Goal: Task Accomplishment & Management: Complete application form

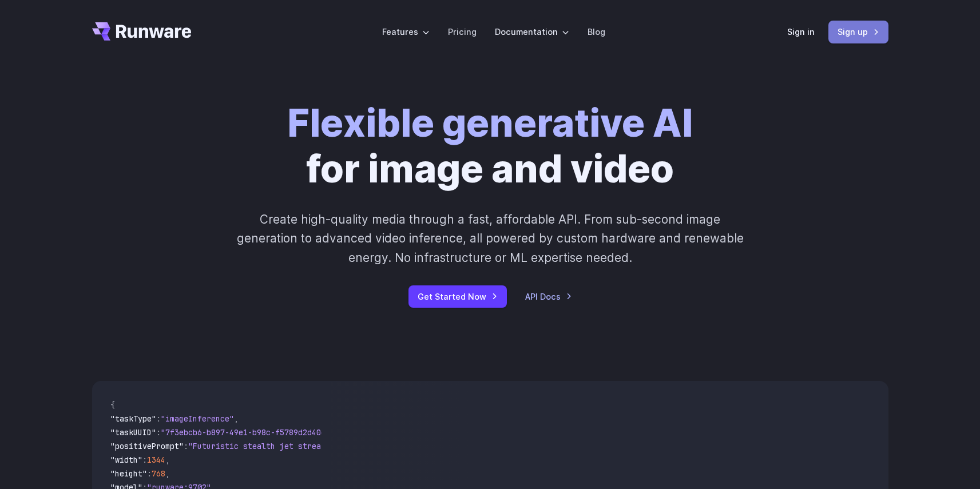
click at [864, 37] on link "Sign up" at bounding box center [858, 32] width 60 height 22
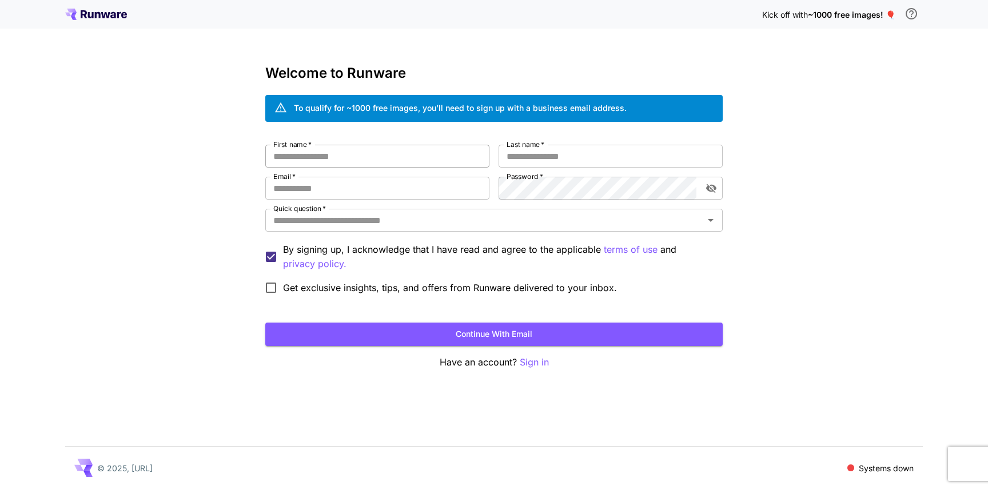
click at [347, 162] on input "First name   *" at bounding box center [377, 156] width 224 height 23
click at [337, 154] on input "First name   *" at bounding box center [377, 156] width 224 height 23
type input "*****"
type input "********"
type input "**********"
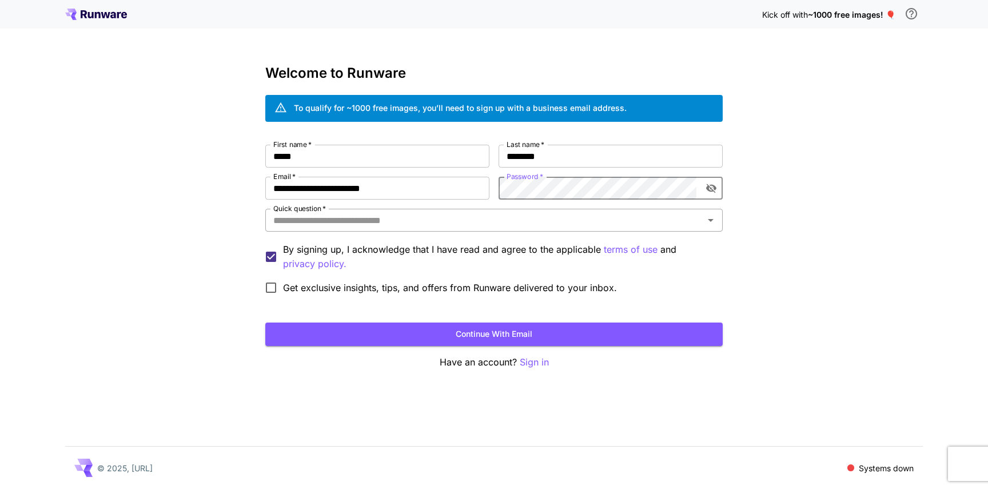
click at [534, 222] on input "Quick question   *" at bounding box center [485, 220] width 432 height 16
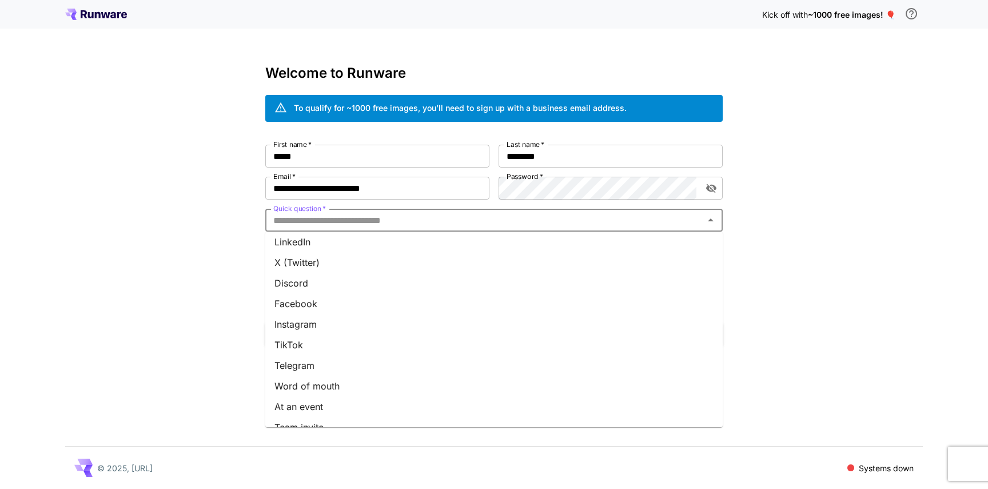
scroll to position [122, 0]
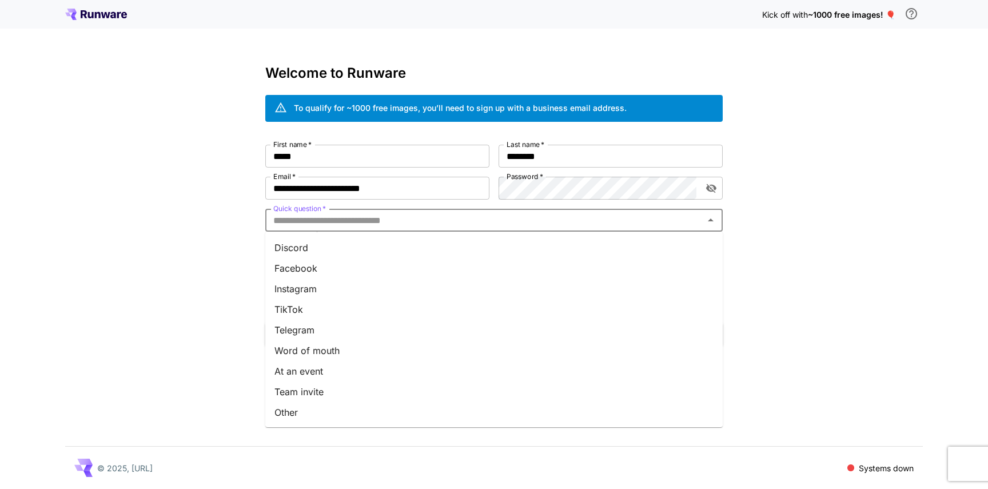
click at [337, 396] on li "Team invite" at bounding box center [494, 392] width 458 height 21
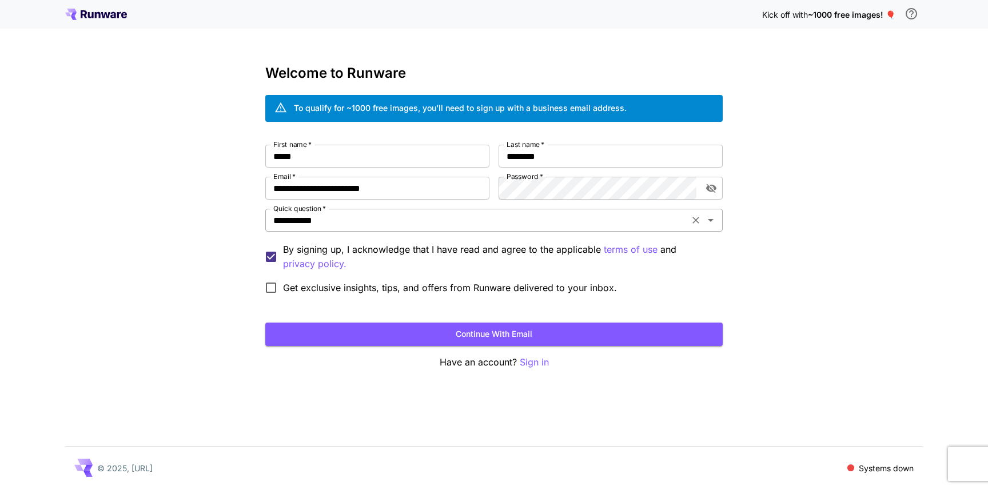
click at [424, 221] on input "**********" at bounding box center [477, 220] width 417 height 16
click at [213, 360] on div "**********" at bounding box center [494, 244] width 988 height 489
click at [313, 237] on div "**********" at bounding box center [494, 222] width 458 height 155
click at [319, 223] on input "**********" at bounding box center [477, 220] width 417 height 16
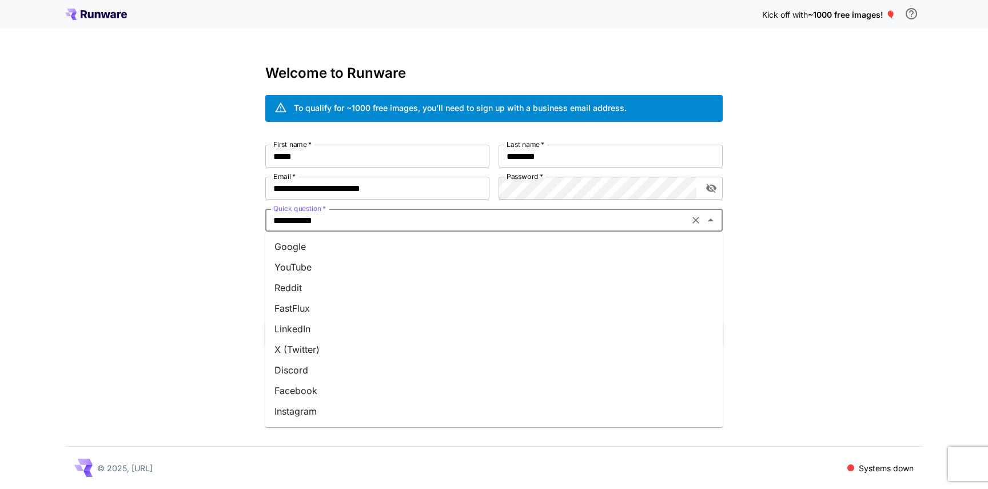
scroll to position [97, 0]
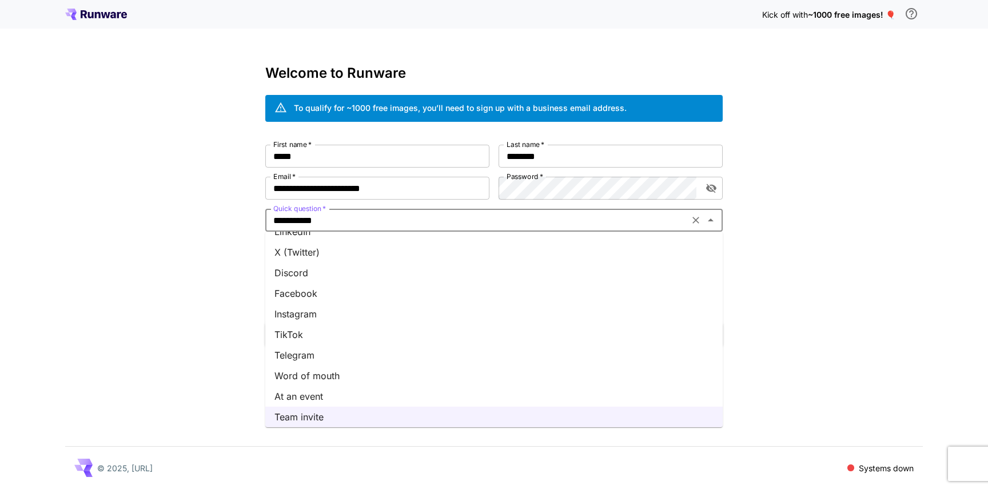
click at [316, 370] on li "Word of mouth" at bounding box center [494, 376] width 458 height 21
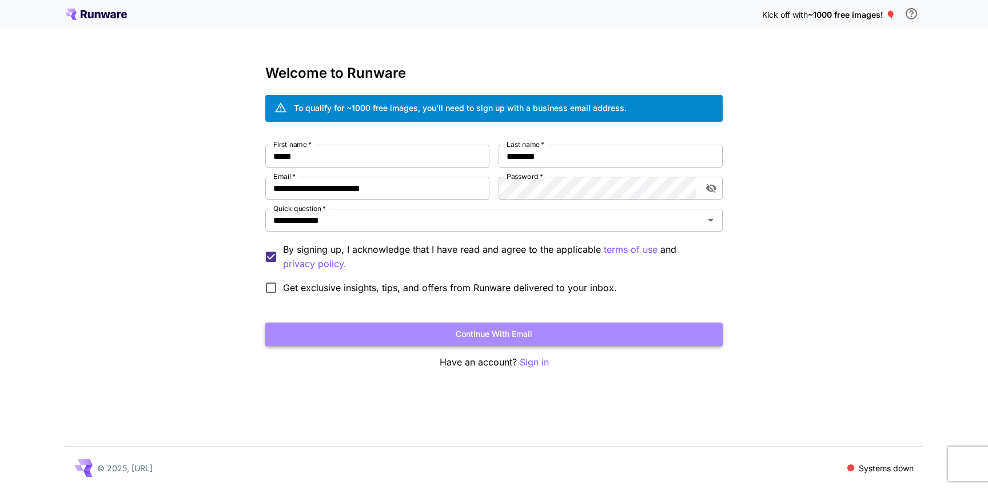
click at [573, 338] on button "Continue with email" at bounding box center [494, 334] width 458 height 23
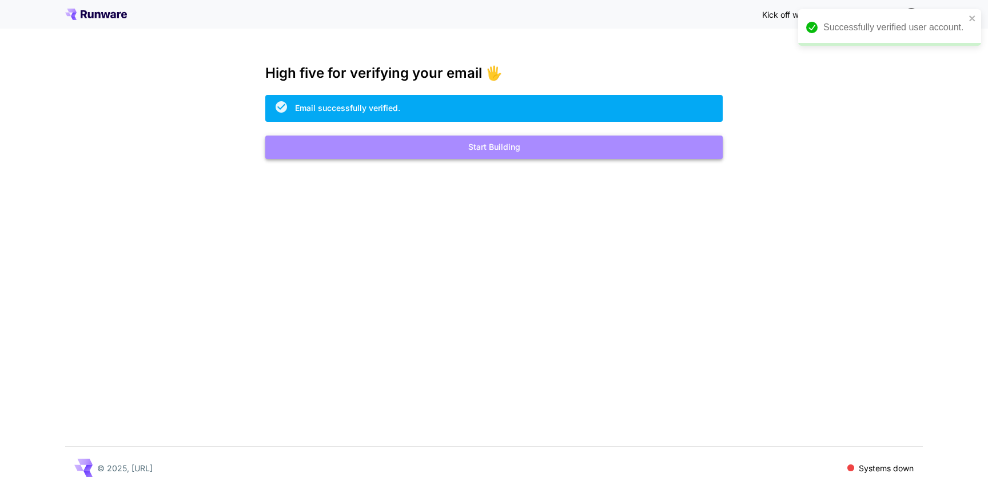
click at [566, 146] on button "Start Building" at bounding box center [494, 147] width 458 height 23
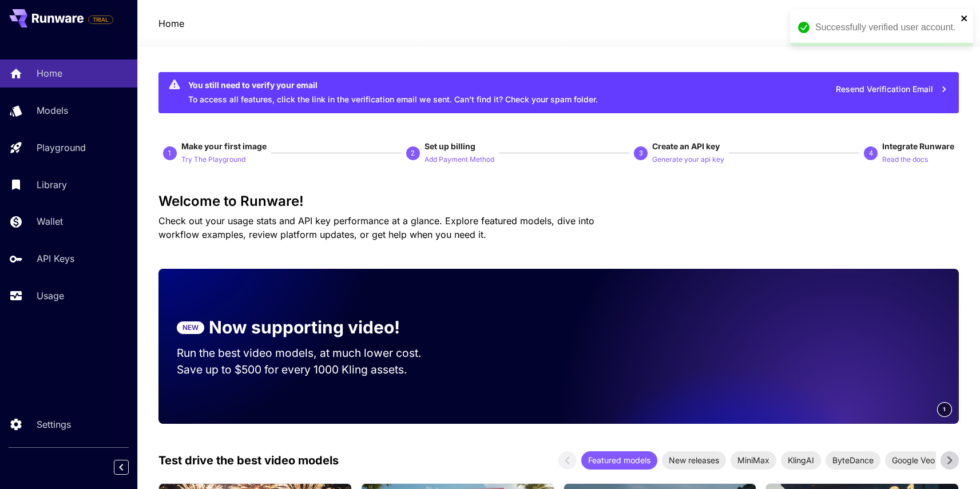
click at [966, 17] on icon "close" at bounding box center [964, 18] width 6 height 6
click at [878, 21] on span "credits left" at bounding box center [883, 24] width 40 height 10
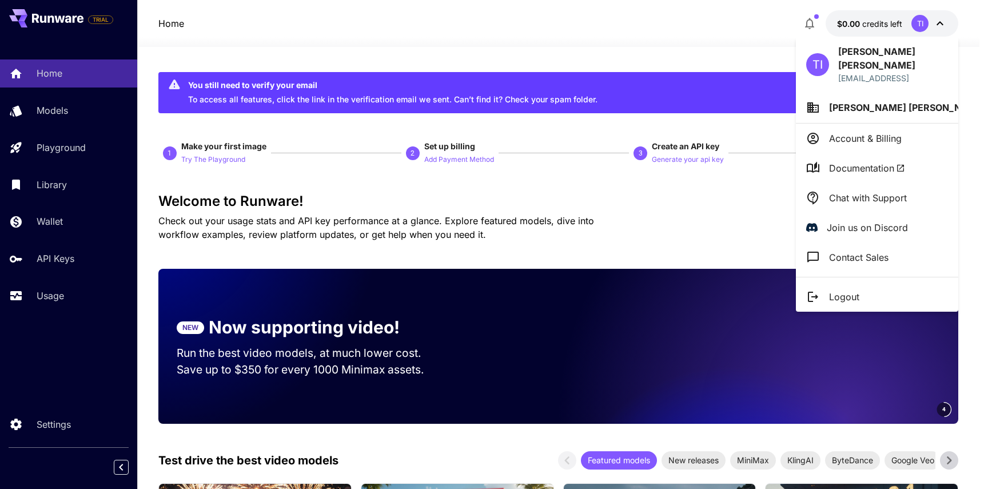
click at [488, 185] on div at bounding box center [494, 244] width 988 height 489
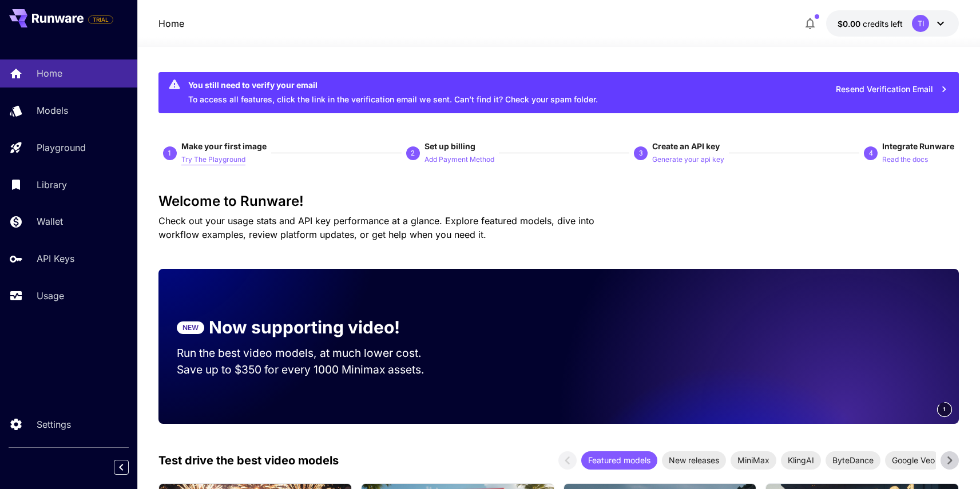
click at [194, 155] on p "Try The Playground" at bounding box center [213, 159] width 64 height 11
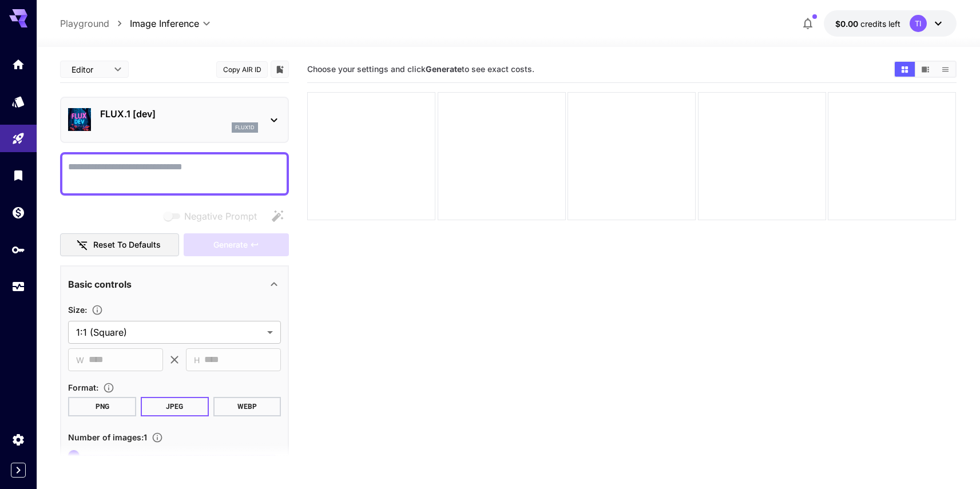
click at [190, 127] on div "flux1d" at bounding box center [179, 127] width 158 height 10
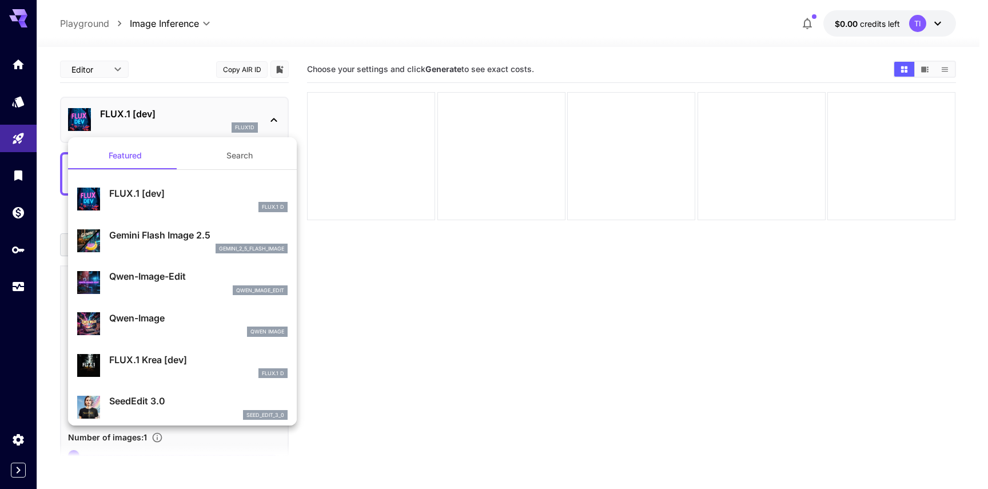
click at [410, 328] on div at bounding box center [494, 244] width 988 height 489
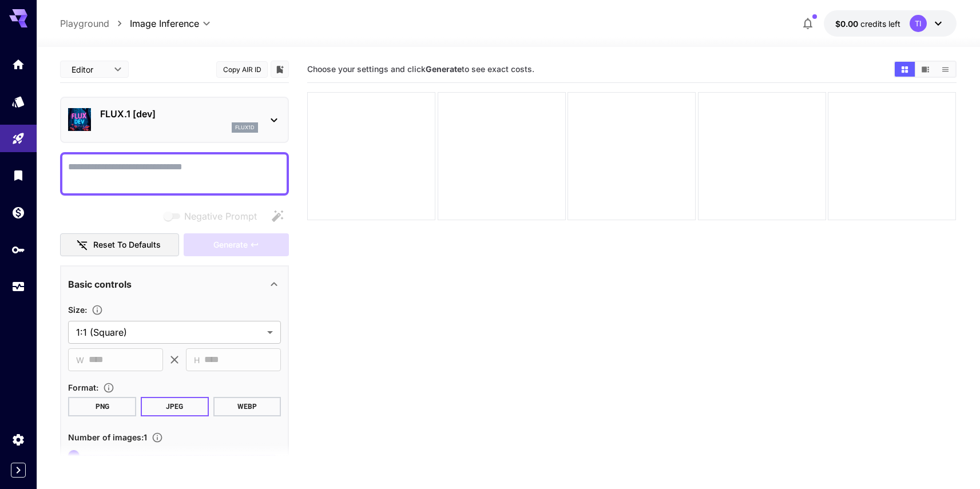
click at [175, 131] on div "flux1d" at bounding box center [179, 127] width 158 height 10
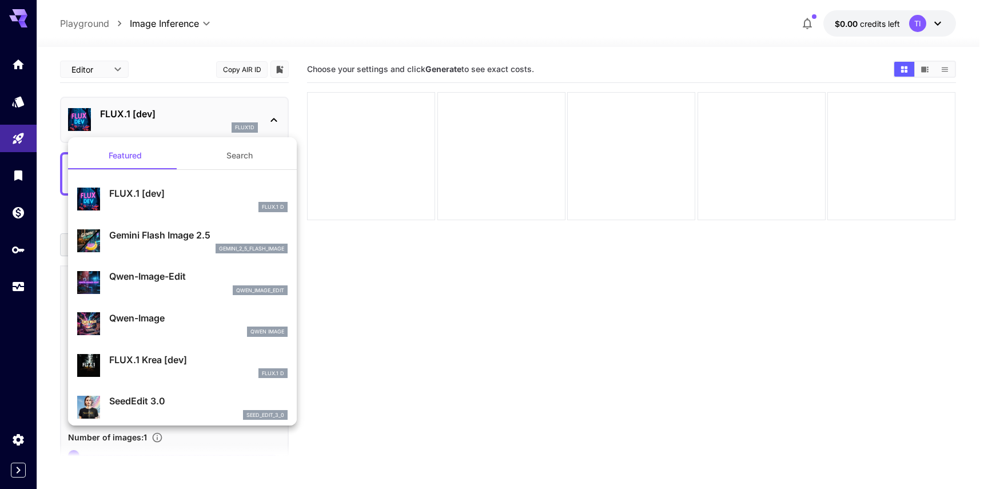
click at [217, 145] on button "Search" at bounding box center [239, 155] width 114 height 27
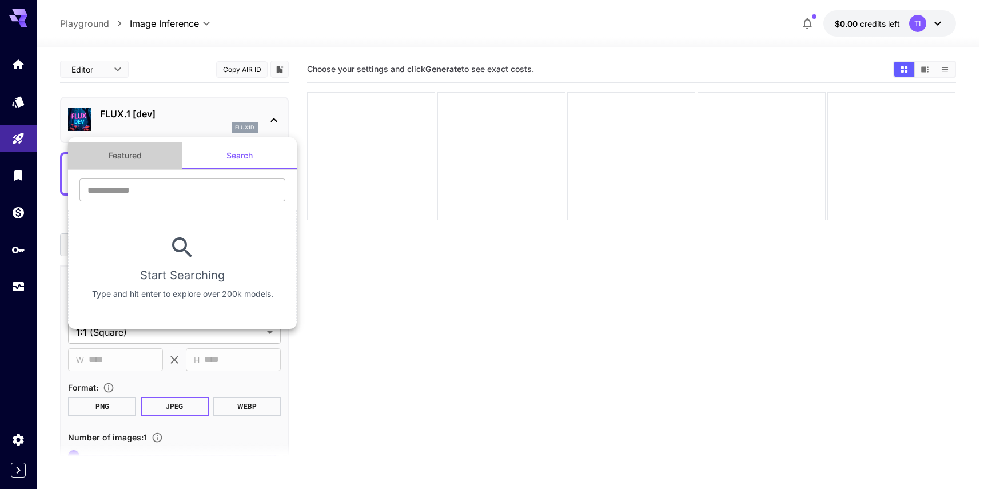
click at [141, 160] on button "Featured" at bounding box center [125, 155] width 114 height 27
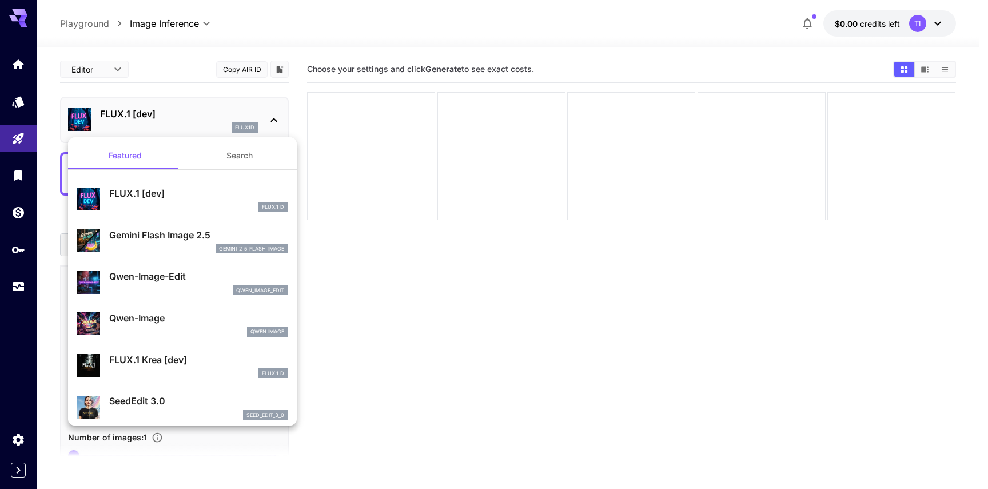
click at [171, 245] on div "gemini_2_5_flash_image" at bounding box center [198, 249] width 178 height 10
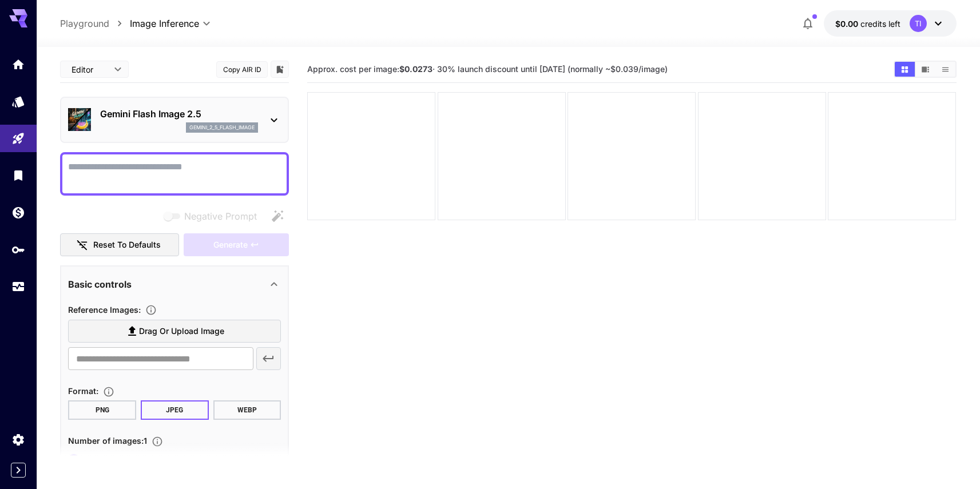
click at [367, 76] on div "Approx. cost per image: $0.0273 · 30% launch discount until 15th september (nor…" at bounding box center [631, 69] width 649 height 17
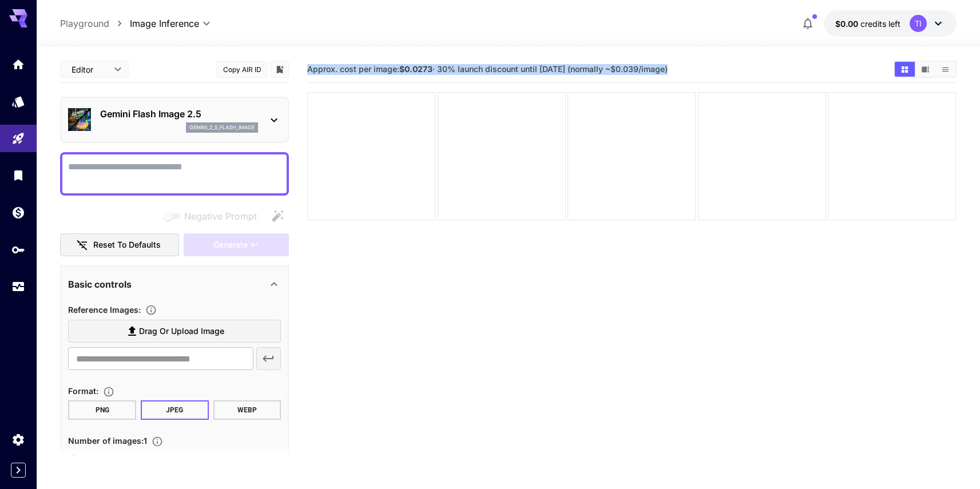
click at [367, 76] on div "Approx. cost per image: $0.0273 · 30% launch discount until 15th september (nor…" at bounding box center [631, 69] width 649 height 17
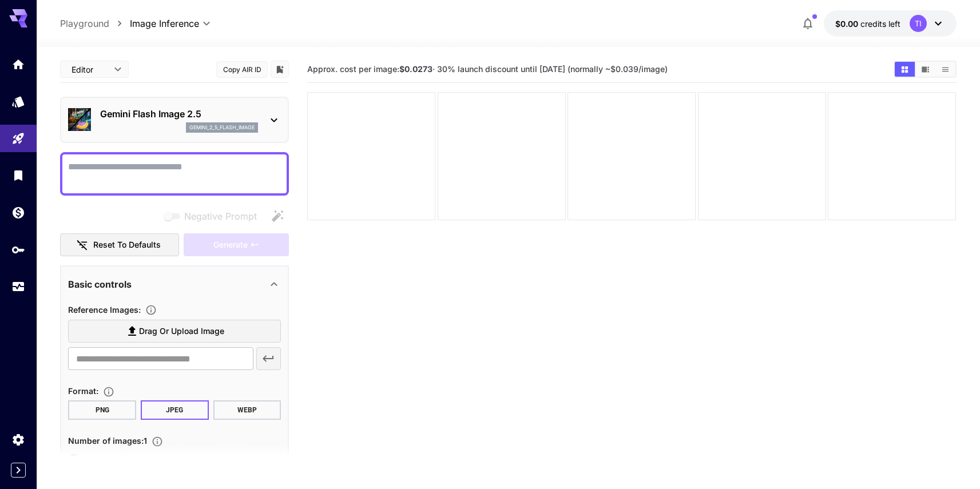
click at [187, 336] on span "Drag or upload image" at bounding box center [181, 331] width 85 height 14
click at [0, 0] on input "Drag or upload image" at bounding box center [0, 0] width 0 height 0
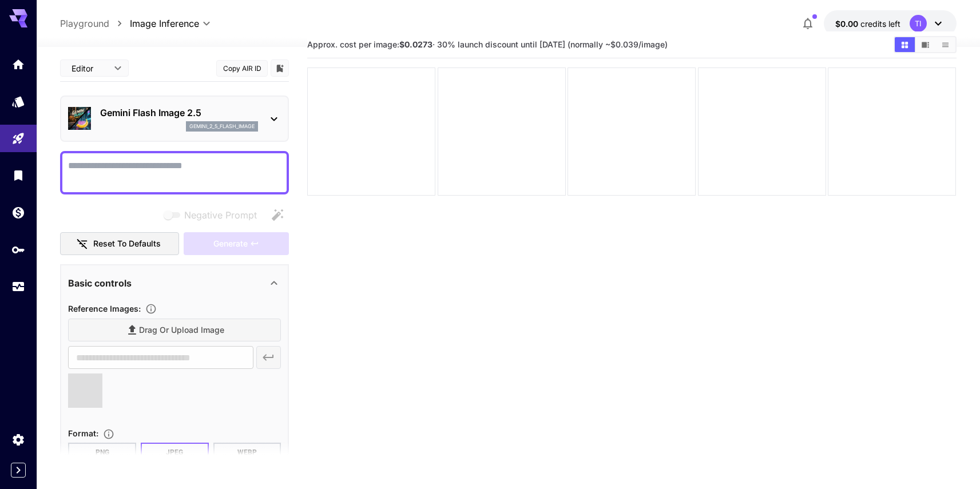
type input "**********"
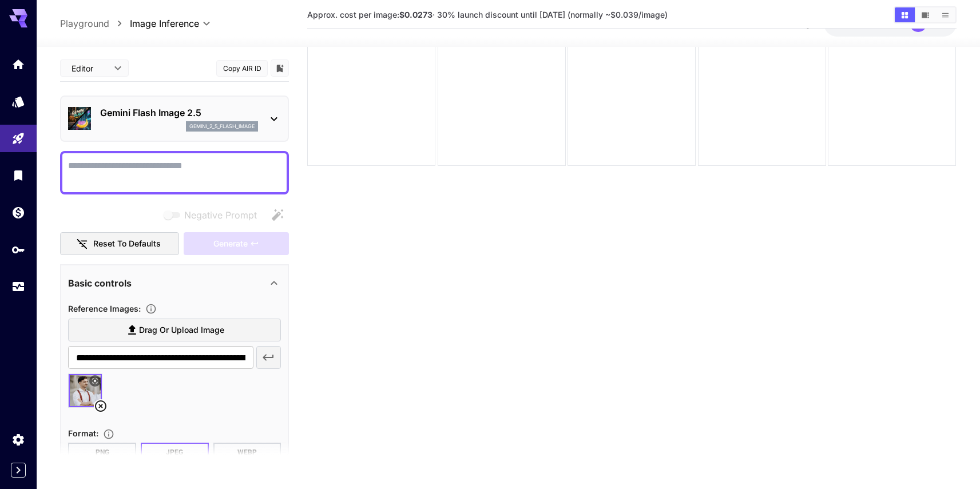
scroll to position [56, 0]
click at [229, 183] on textarea "Negative Prompt" at bounding box center [174, 172] width 213 height 27
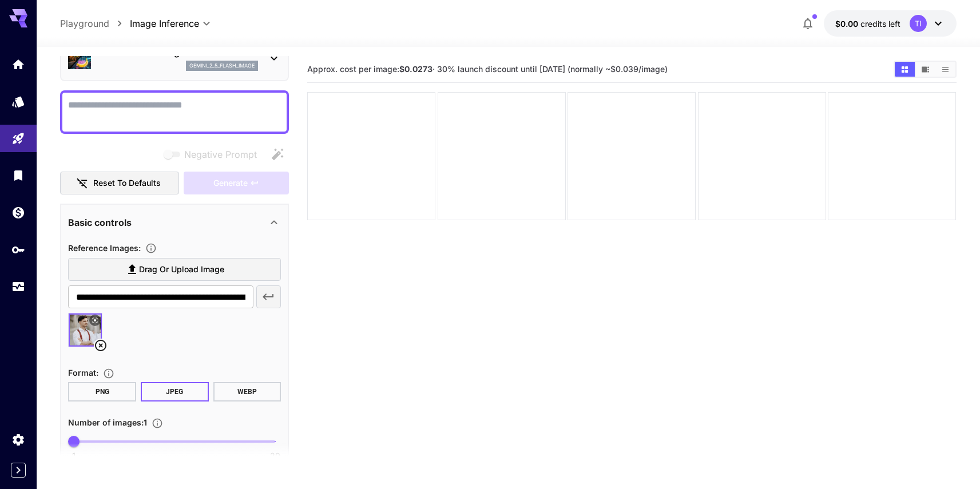
scroll to position [0, 0]
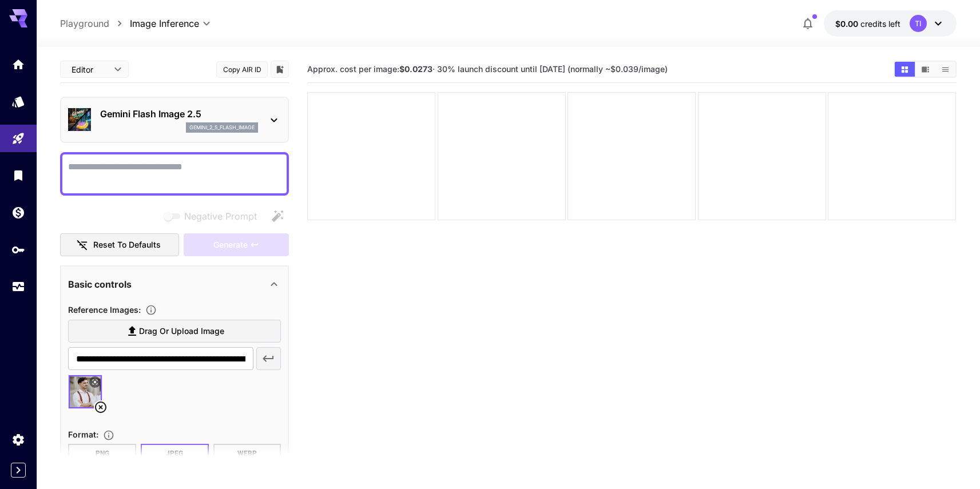
click at [175, 174] on textarea "Negative Prompt" at bounding box center [174, 173] width 213 height 27
click at [861, 30] on button "$0.00 credits left TI" at bounding box center [890, 23] width 133 height 26
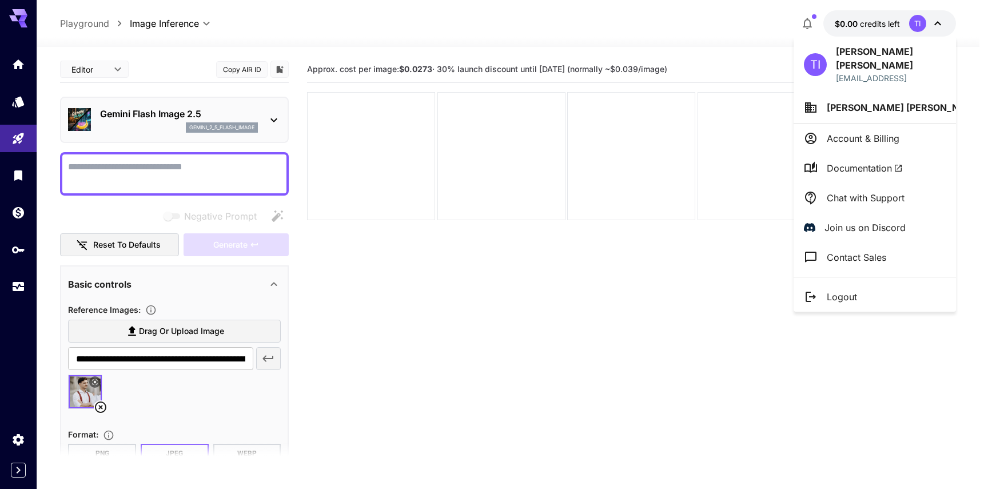
click at [166, 157] on div at bounding box center [494, 244] width 988 height 489
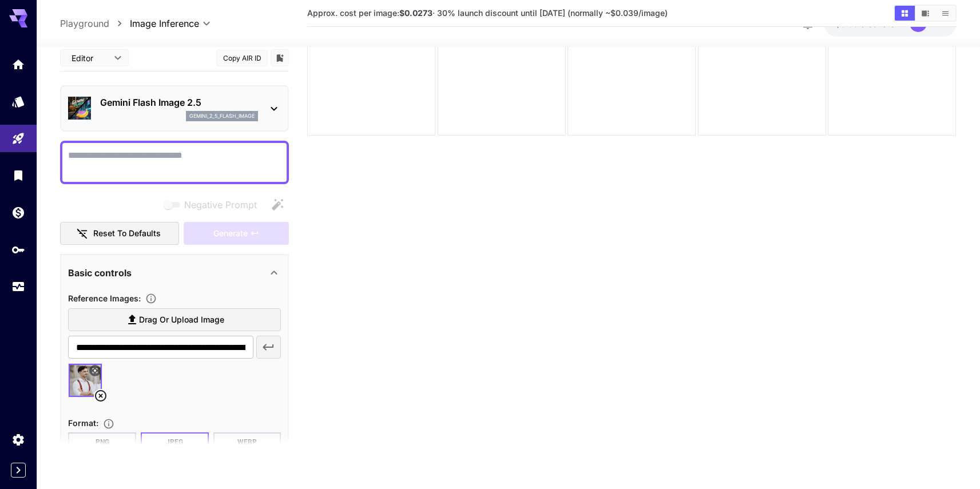
click at [149, 145] on div at bounding box center [174, 162] width 229 height 43
click at [149, 147] on div at bounding box center [174, 162] width 229 height 43
click at [130, 165] on textarea "Negative Prompt" at bounding box center [174, 162] width 213 height 27
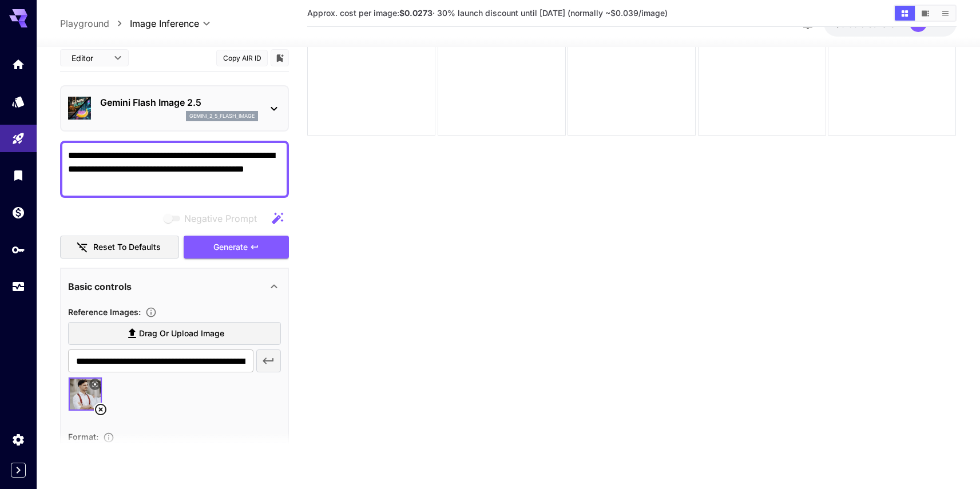
click at [169, 187] on textarea "**********" at bounding box center [174, 169] width 213 height 41
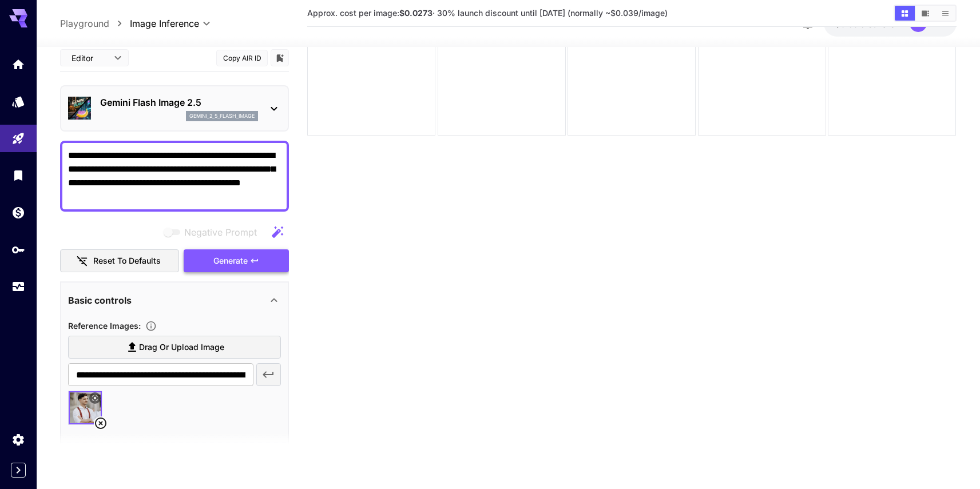
type textarea "**********"
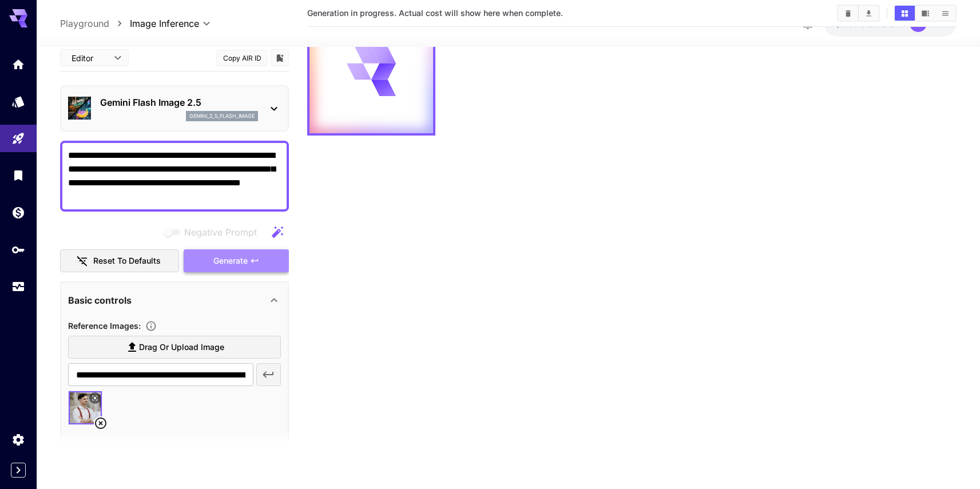
click at [231, 261] on span "Generate" at bounding box center [230, 261] width 34 height 14
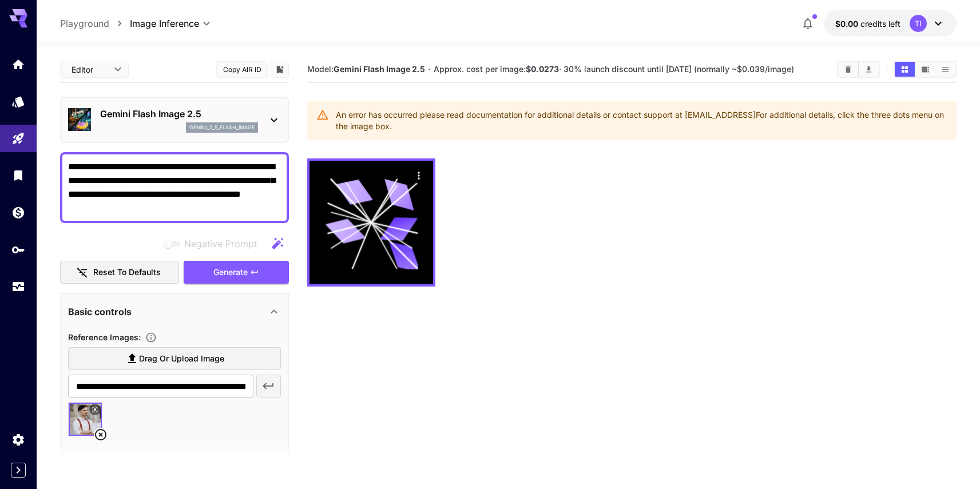
click at [883, 21] on span "credits left" at bounding box center [880, 24] width 40 height 10
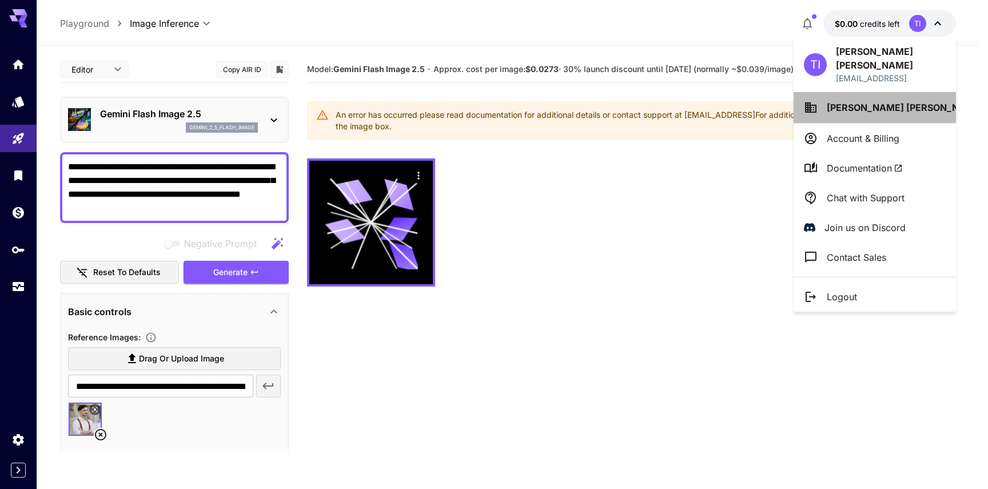
click at [988, 101] on icon at bounding box center [1000, 108] width 14 height 14
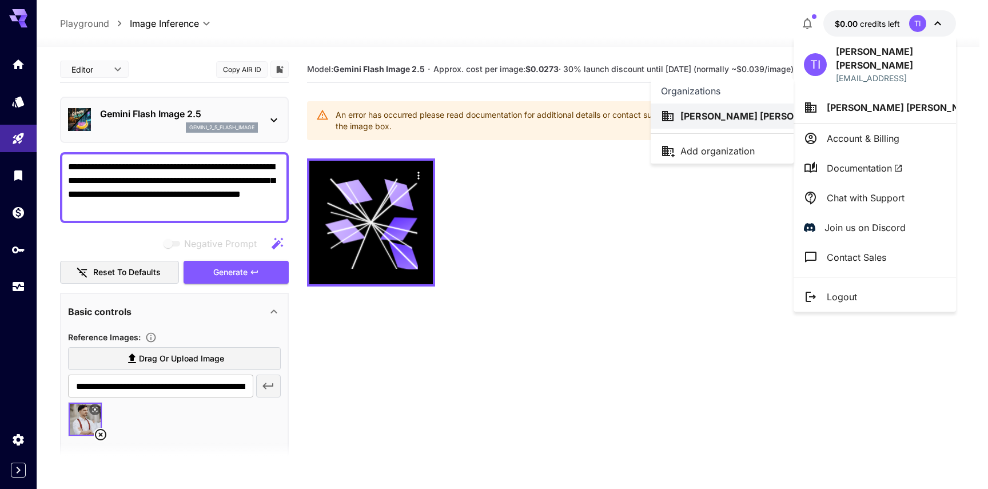
click at [690, 144] on p "Add organization" at bounding box center [718, 151] width 74 height 14
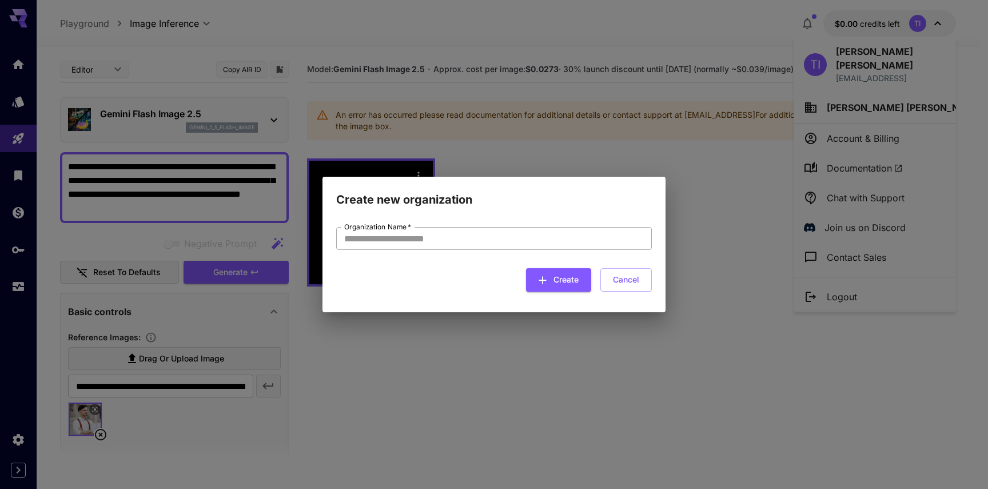
click at [485, 235] on input "Organization Name   *" at bounding box center [494, 238] width 316 height 23
type input "*******"
click at [613, 264] on form "Organization Name   * ******* Organization Name   * Create Cancel" at bounding box center [494, 259] width 316 height 65
click at [627, 249] on input "*******" at bounding box center [494, 238] width 316 height 23
click at [627, 245] on input "*******" at bounding box center [494, 238] width 316 height 23
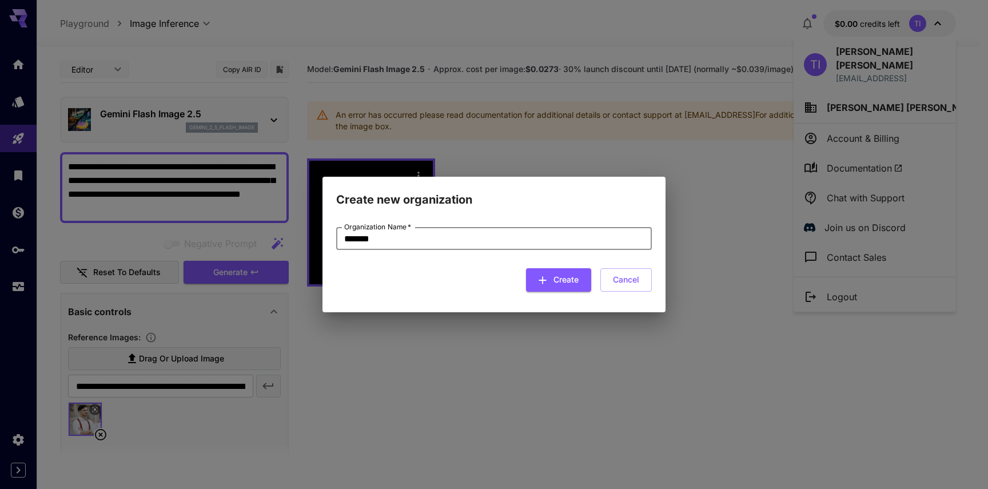
click at [627, 278] on button "Cancel" at bounding box center [626, 279] width 51 height 23
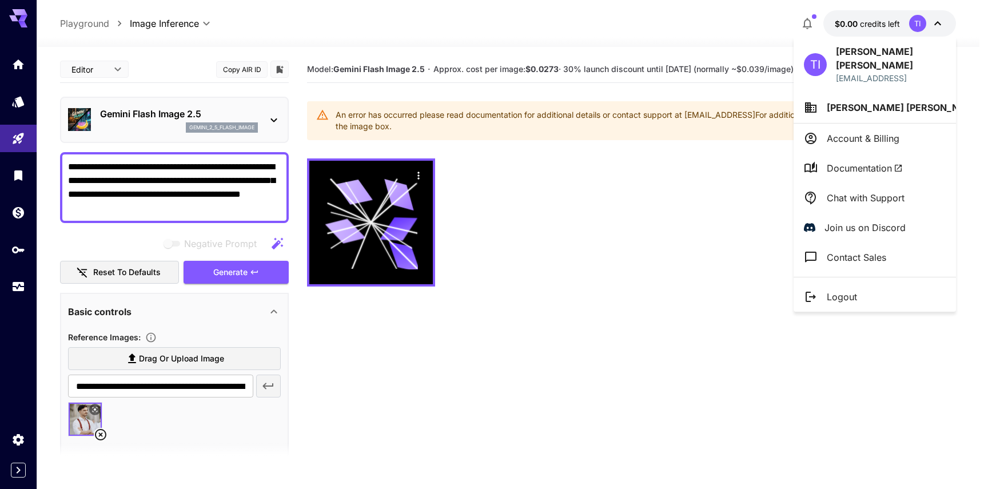
click at [36, 70] on div at bounding box center [494, 244] width 988 height 489
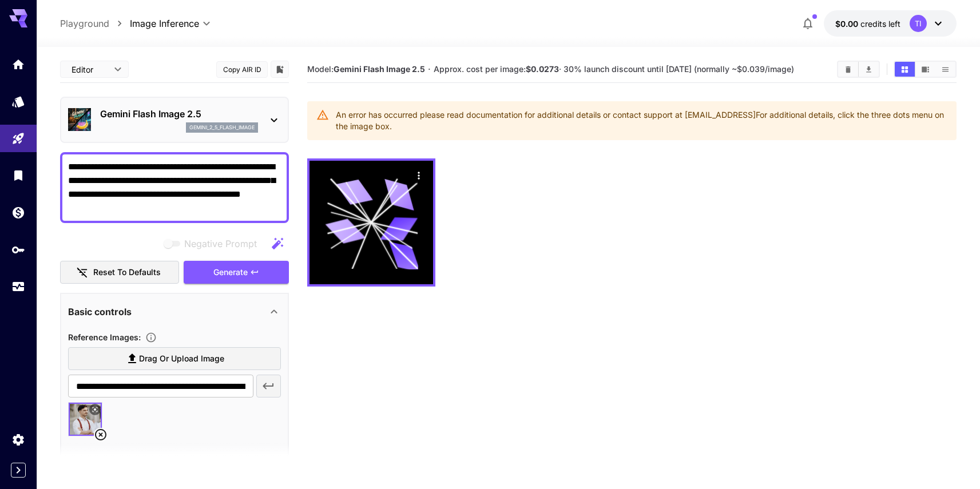
click at [22, 478] on div at bounding box center [18, 244] width 37 height 489
click at [22, 474] on icon "Expand sidebar" at bounding box center [18, 470] width 14 height 14
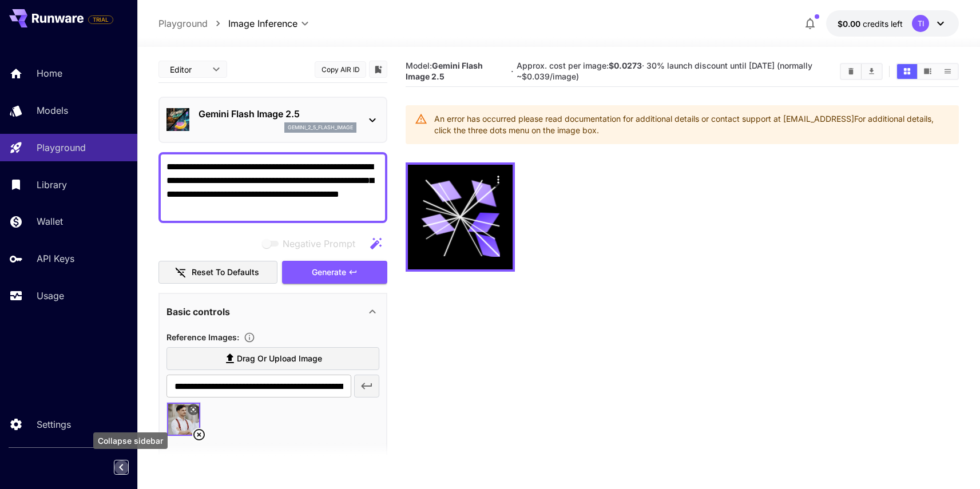
click at [117, 468] on icon "Collapse sidebar" at bounding box center [121, 467] width 14 height 14
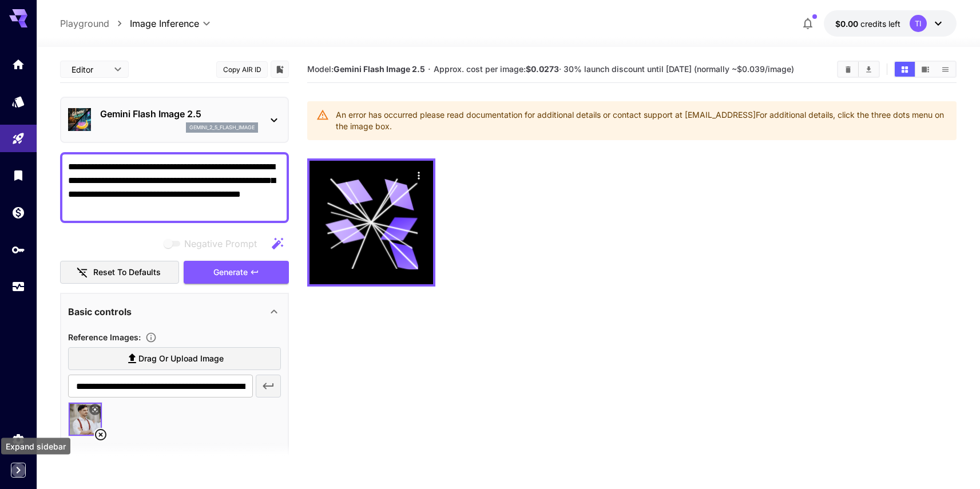
click at [16, 467] on icon "Expand sidebar" at bounding box center [18, 470] width 14 height 14
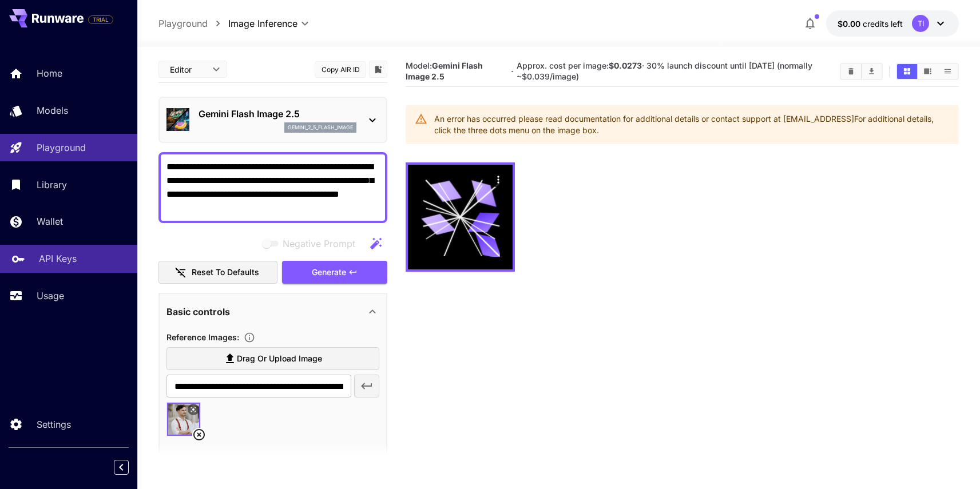
click at [58, 257] on p "API Keys" at bounding box center [58, 259] width 38 height 14
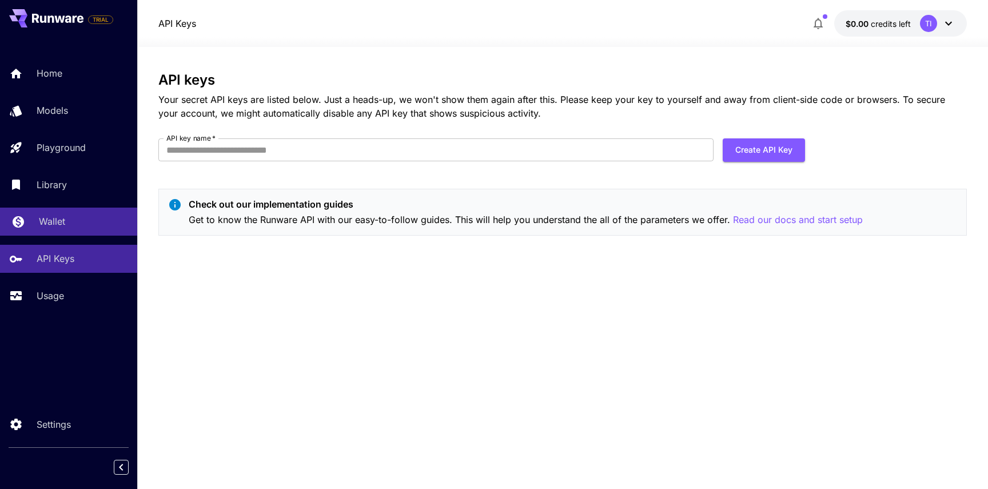
click at [86, 227] on div "Wallet" at bounding box center [83, 221] width 89 height 14
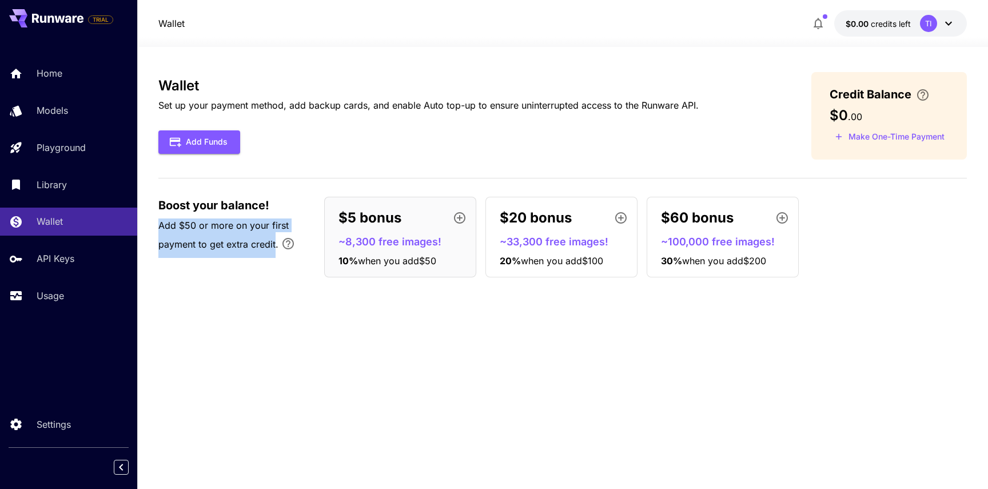
drag, startPoint x: 154, startPoint y: 225, endPoint x: 276, endPoint y: 257, distance: 126.0
click at [276, 256] on section "Wallet Set up your payment method, add backup cards, and enable Auto top-up to …" at bounding box center [562, 268] width 851 height 442
click at [276, 257] on p "Add $50 or more on your first payment to get extra credit." at bounding box center [235, 238] width 154 height 39
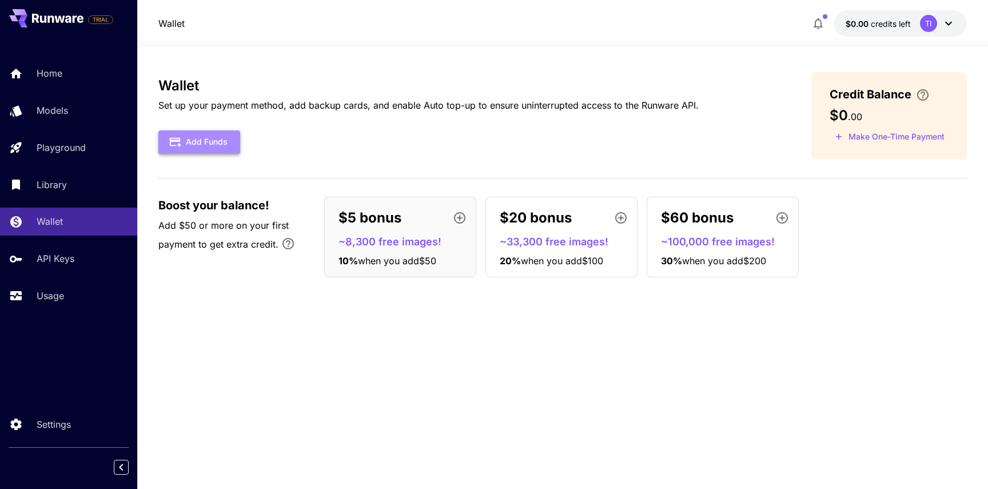
click at [195, 148] on button "Add Funds" at bounding box center [199, 141] width 82 height 23
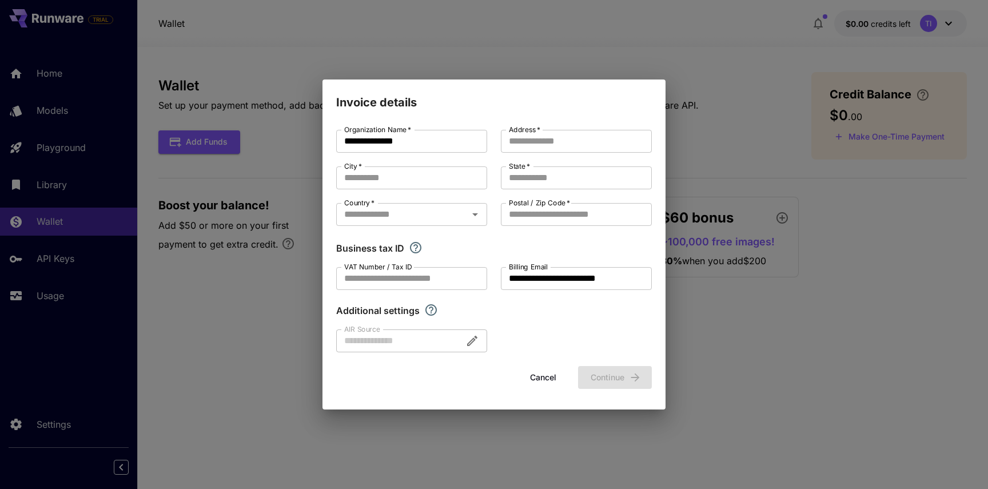
click at [554, 384] on button "Cancel" at bounding box center [543, 377] width 51 height 23
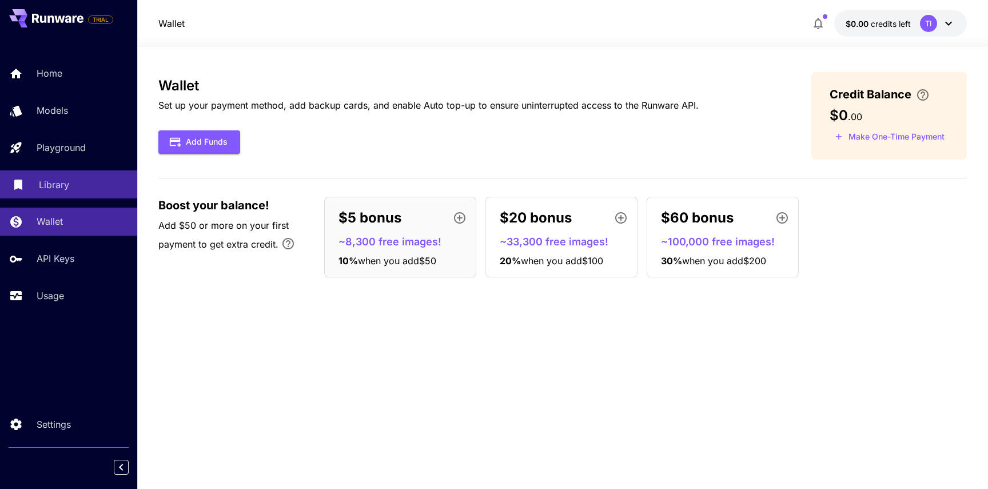
click at [63, 174] on link "Library" at bounding box center [68, 184] width 137 height 28
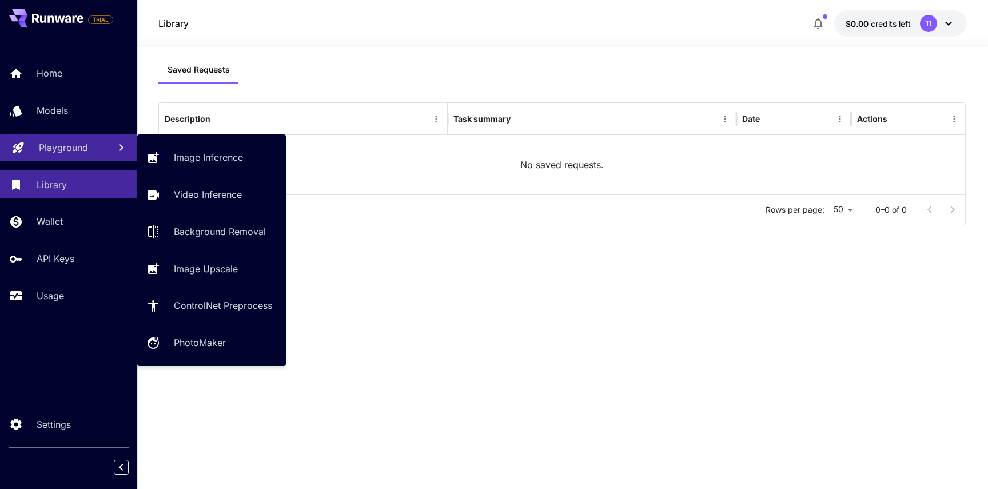
click at [72, 148] on p "Playground" at bounding box center [63, 148] width 49 height 14
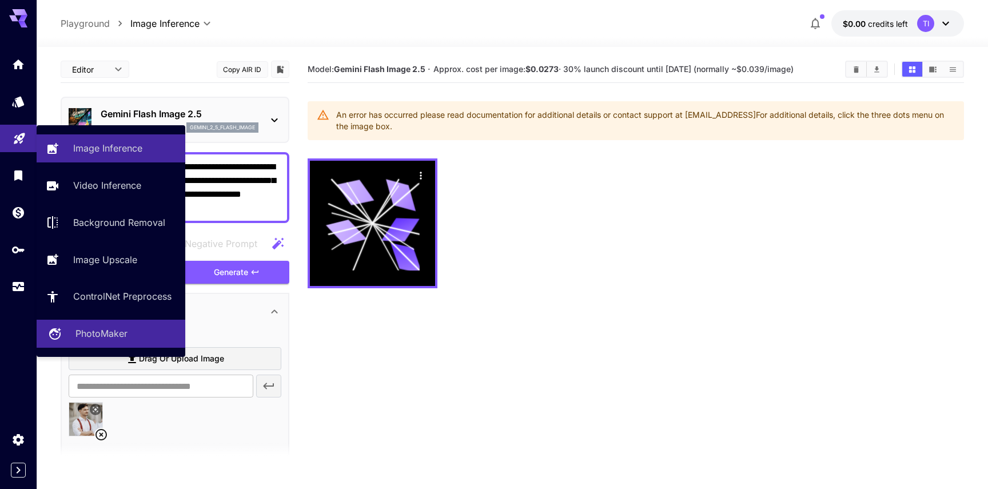
click at [137, 328] on div "PhotoMaker" at bounding box center [126, 334] width 101 height 14
type input "**********"
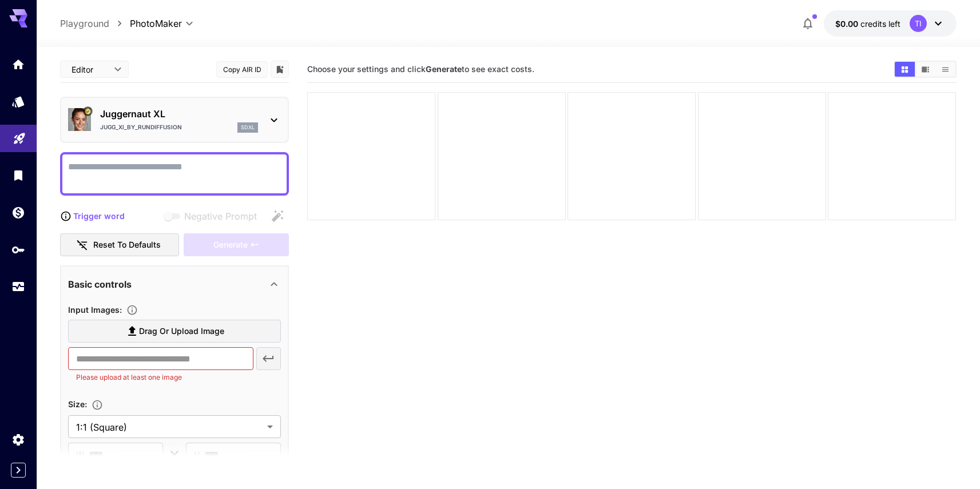
click at [189, 97] on div "Juggernaut XL Jugg_XI_by_RunDiffusion sdxl" at bounding box center [174, 120] width 229 height 46
click at [182, 115] on p "Juggernaut XL" at bounding box center [179, 114] width 158 height 14
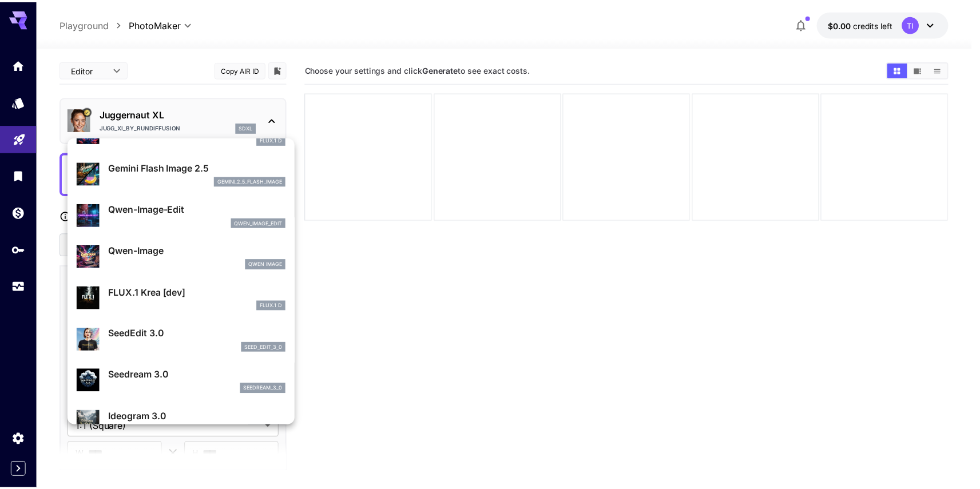
scroll to position [70, 0]
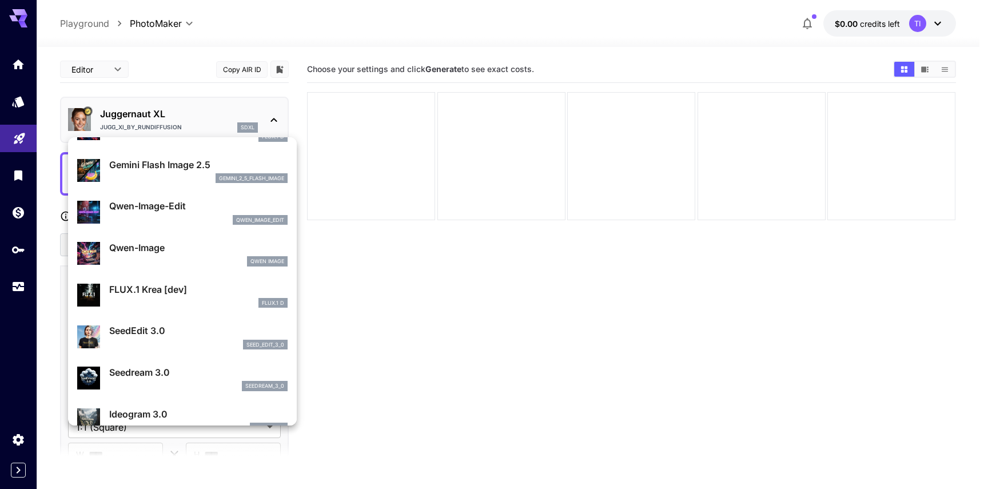
click at [414, 354] on div at bounding box center [494, 244] width 988 height 489
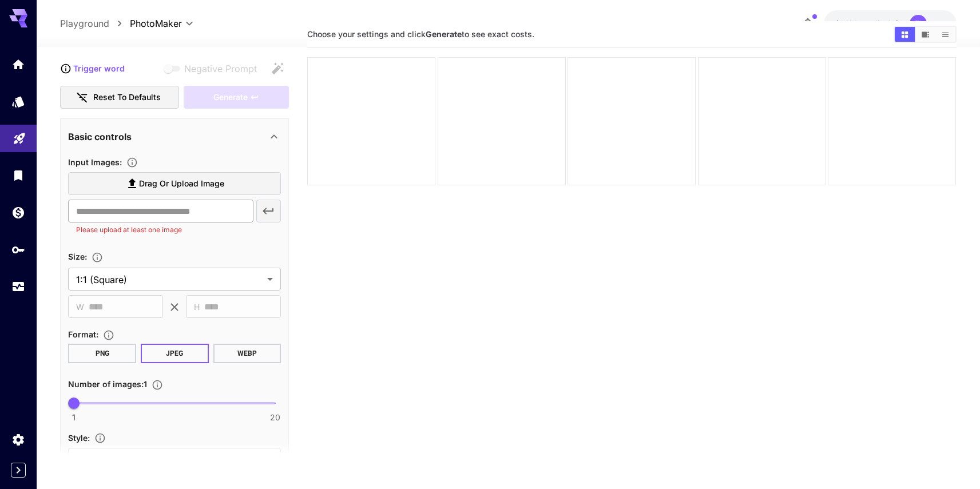
scroll to position [0, 0]
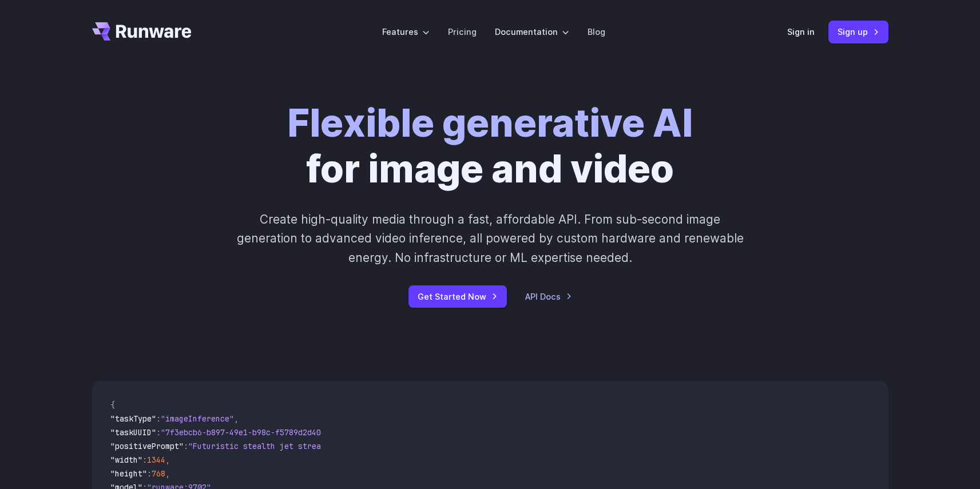
click at [816, 29] on div "Sign in Sign up" at bounding box center [837, 32] width 101 height 22
click at [801, 33] on link "Sign in" at bounding box center [800, 31] width 27 height 13
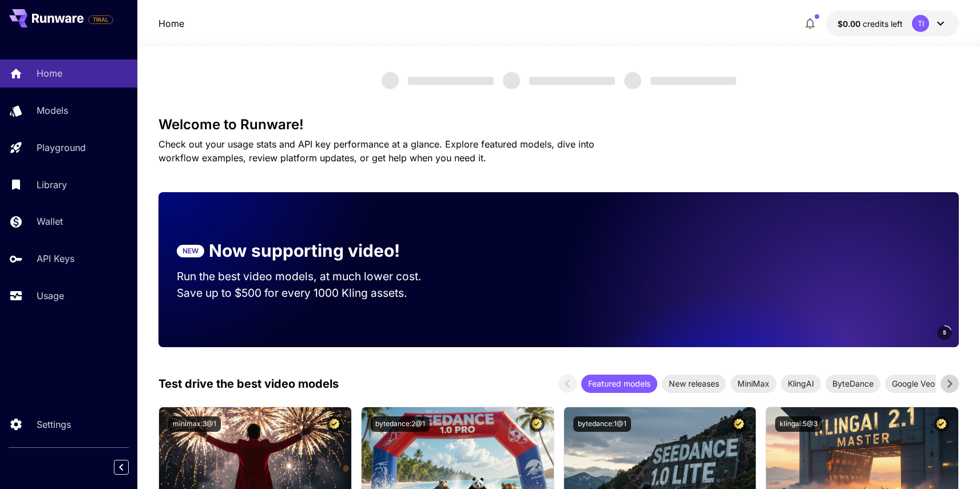
click at [880, 35] on div at bounding box center [558, 40] width 843 height 14
click at [883, 22] on span "credits left" at bounding box center [883, 24] width 40 height 10
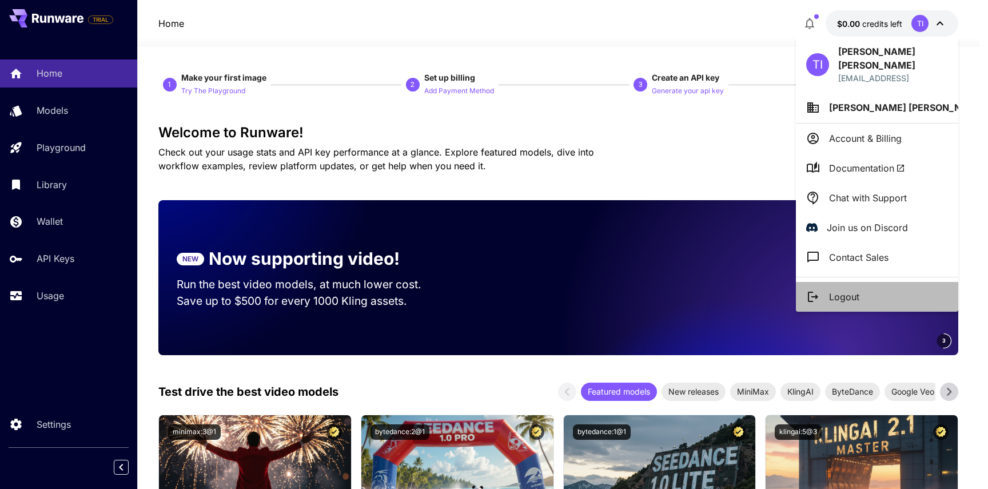
click at [851, 290] on p "Logout" at bounding box center [844, 297] width 30 height 14
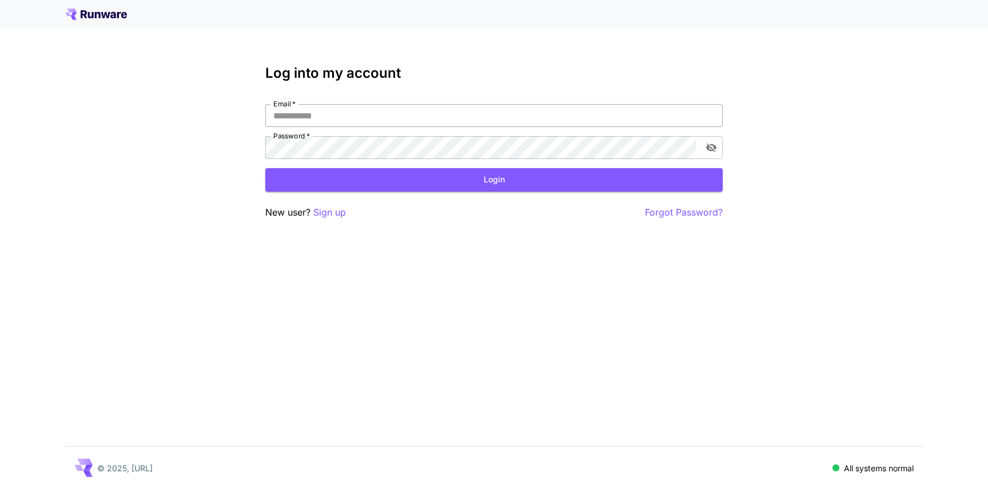
click at [602, 122] on input "Email   *" at bounding box center [494, 115] width 458 height 23
type input "**********"
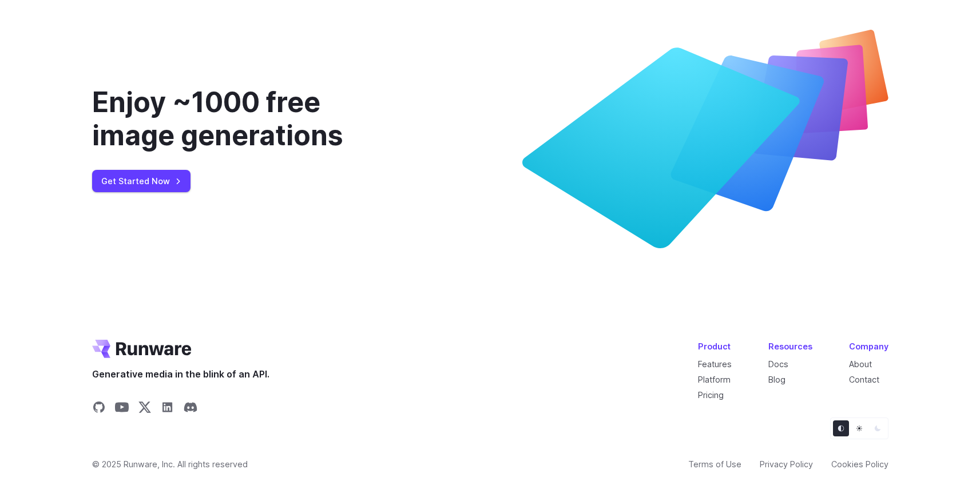
scroll to position [4307, 0]
click at [857, 432] on button "Light" at bounding box center [859, 428] width 16 height 16
click at [873, 433] on button "Dark" at bounding box center [877, 428] width 16 height 16
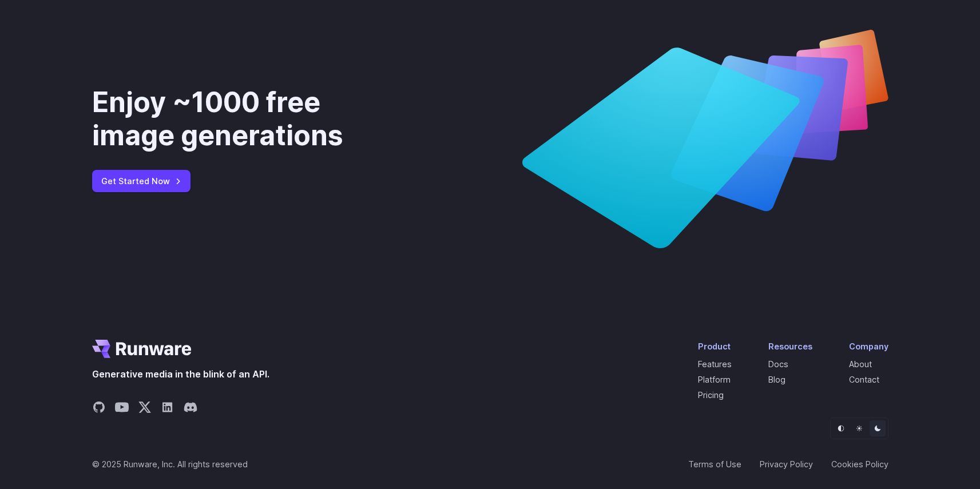
click at [880, 431] on button "Dark" at bounding box center [877, 428] width 16 height 16
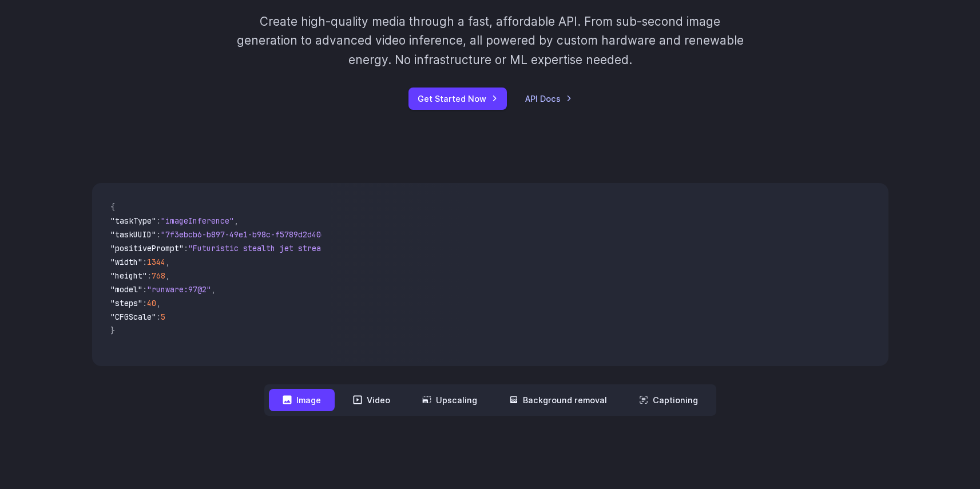
scroll to position [0, 0]
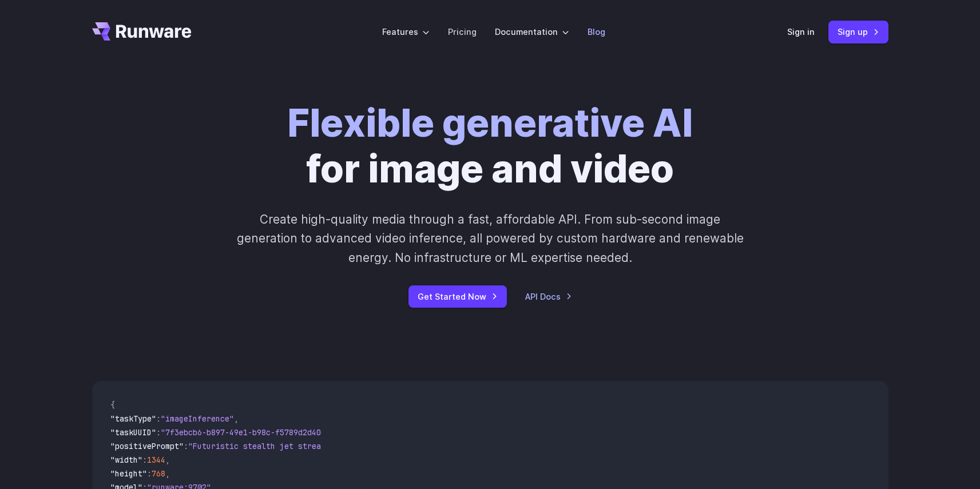
click at [583, 32] on li "Blog" at bounding box center [596, 31] width 36 height 31
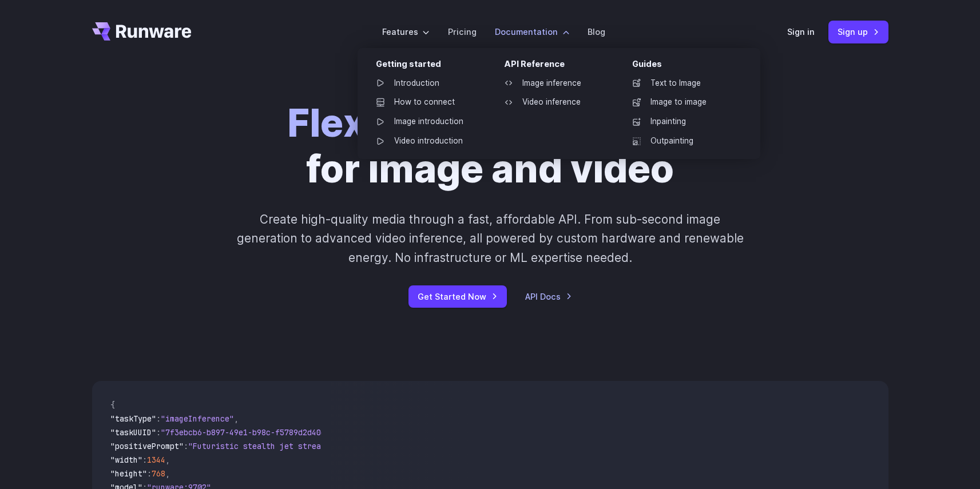
click at [563, 32] on label "Documentation" at bounding box center [532, 31] width 74 height 13
click at [557, 33] on label "Documentation" at bounding box center [532, 31] width 74 height 13
click at [662, 88] on link "Text to Image" at bounding box center [682, 83] width 119 height 17
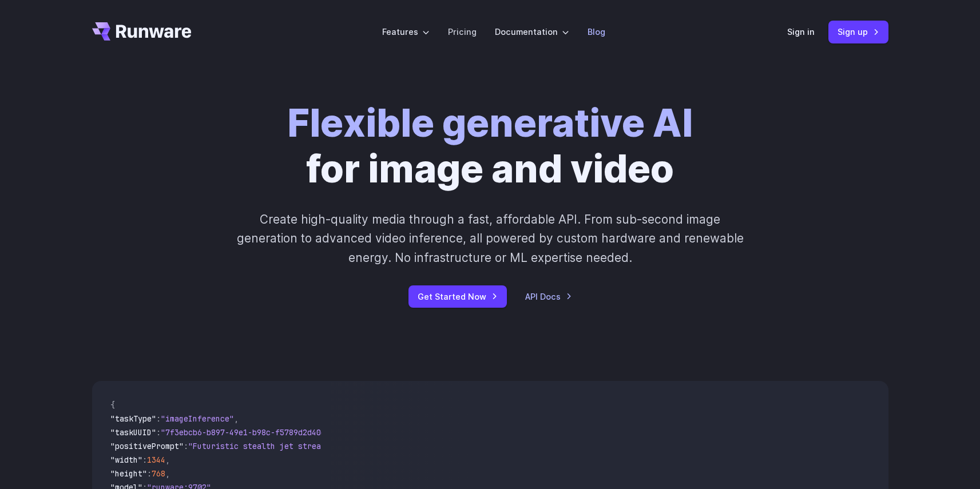
click at [588, 31] on link "Blog" at bounding box center [596, 31] width 18 height 13
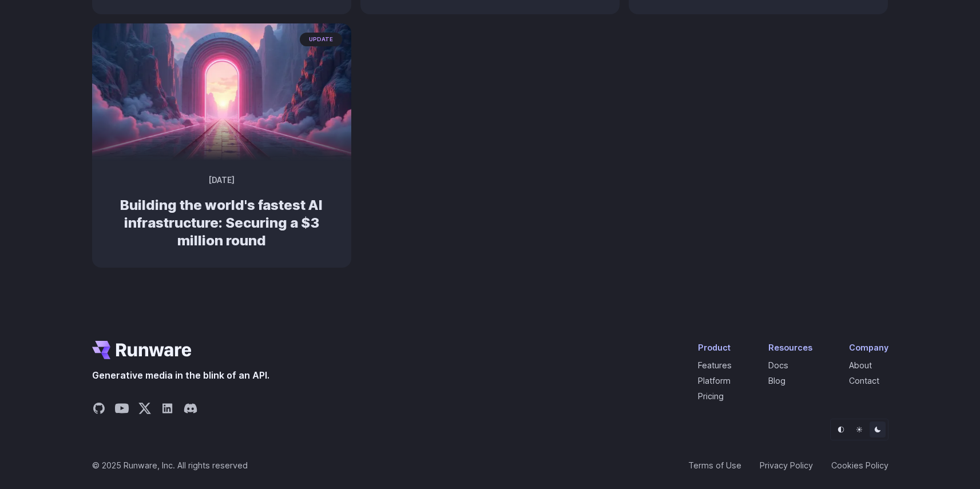
scroll to position [889, 0]
click at [103, 349] on icon "Go to /" at bounding box center [105, 350] width 9 height 6
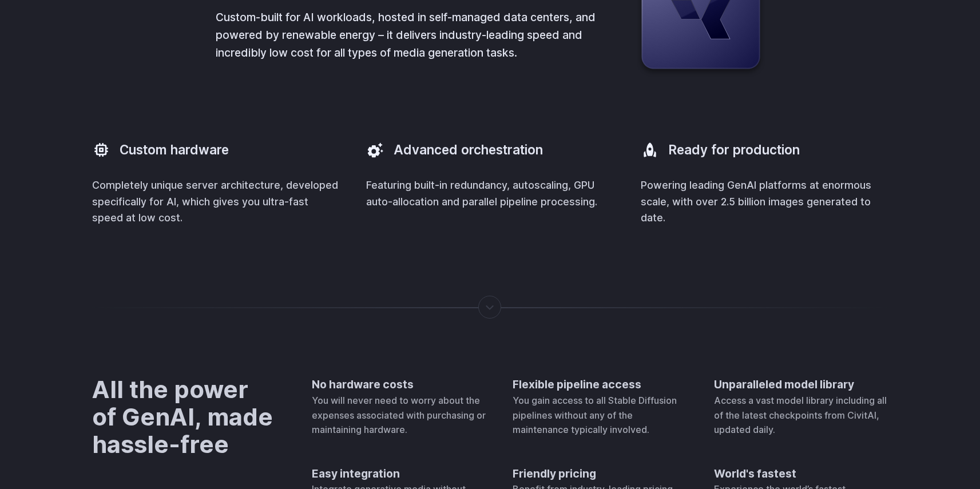
scroll to position [3213, 0]
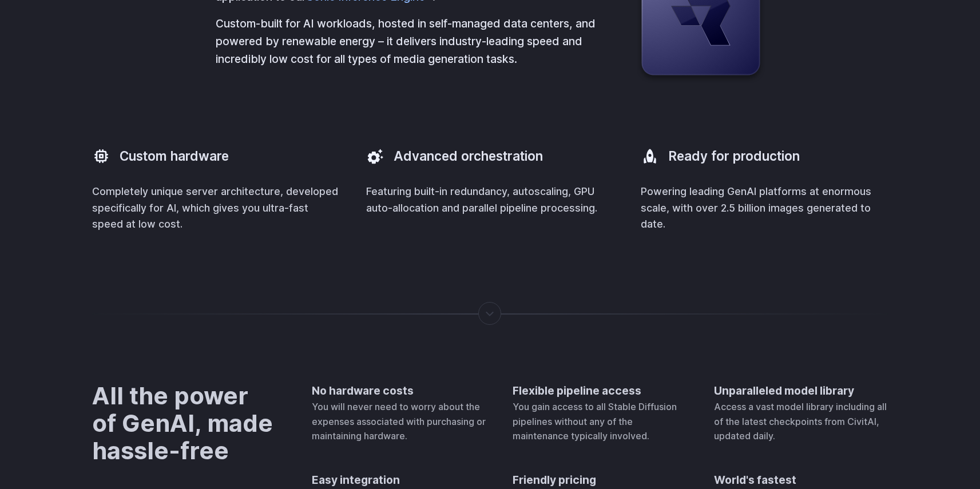
click at [701, 76] on rect at bounding box center [700, 16] width 118 height 118
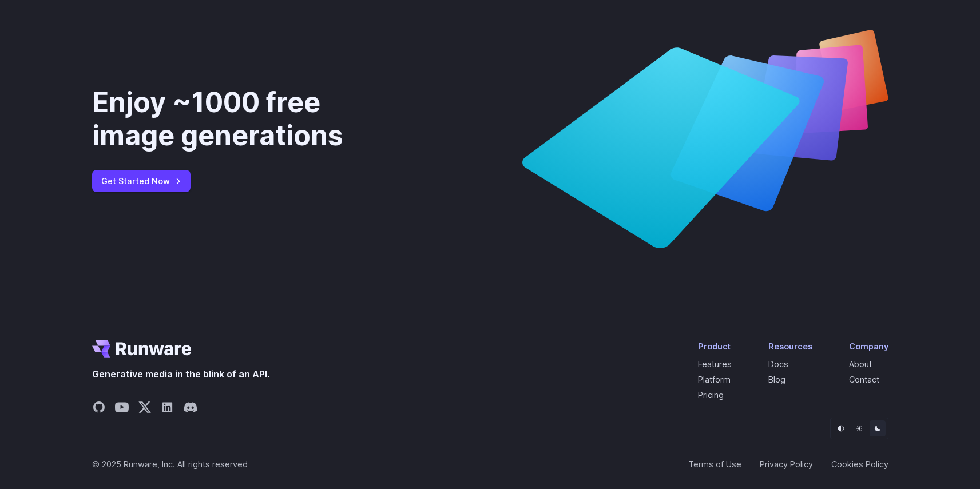
scroll to position [4280, 0]
click at [105, 352] on icon "Go to /" at bounding box center [101, 346] width 18 height 12
